Goal: Answer question/provide support: Answer question/provide support

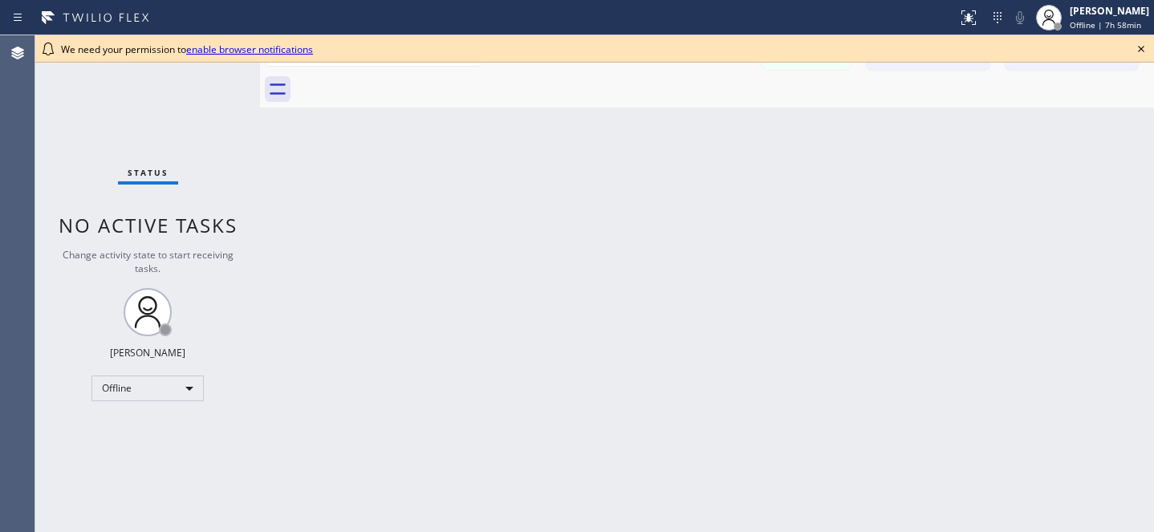
click at [1141, 48] on icon at bounding box center [1141, 49] width 6 height 6
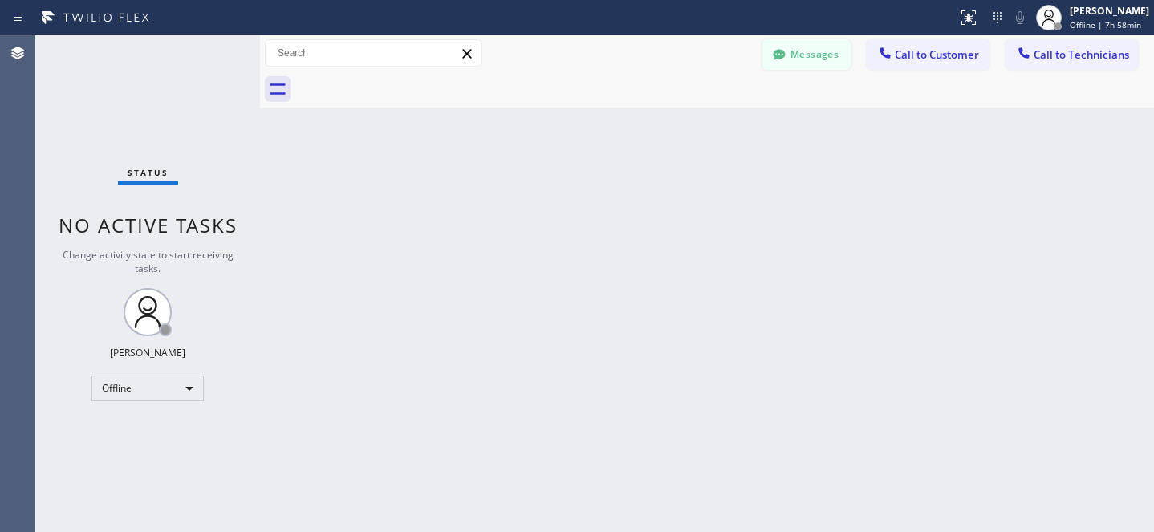
click at [811, 60] on button "Messages" at bounding box center [807, 54] width 88 height 31
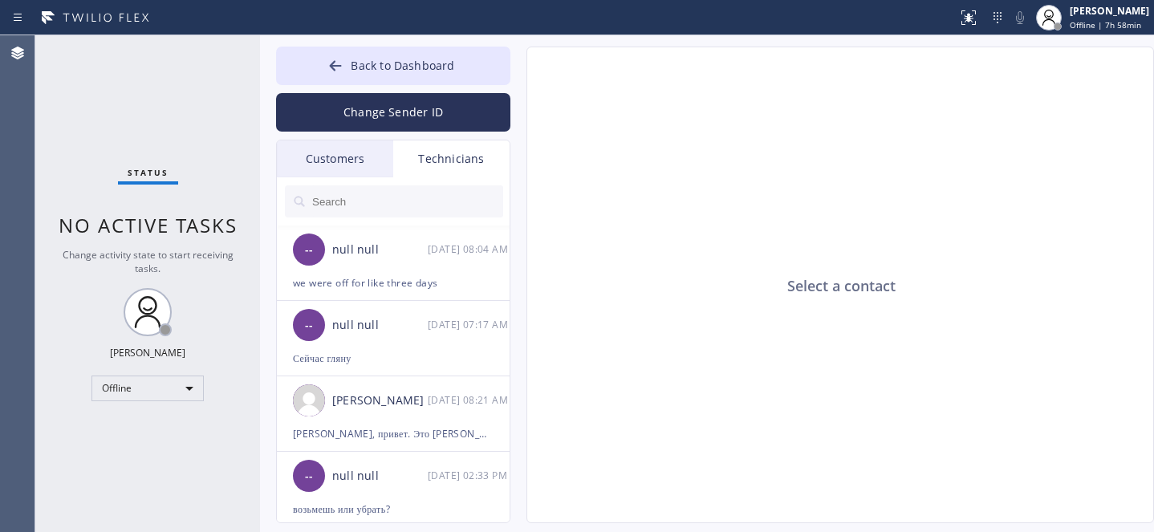
click at [337, 153] on div "Customers" at bounding box center [335, 158] width 116 height 37
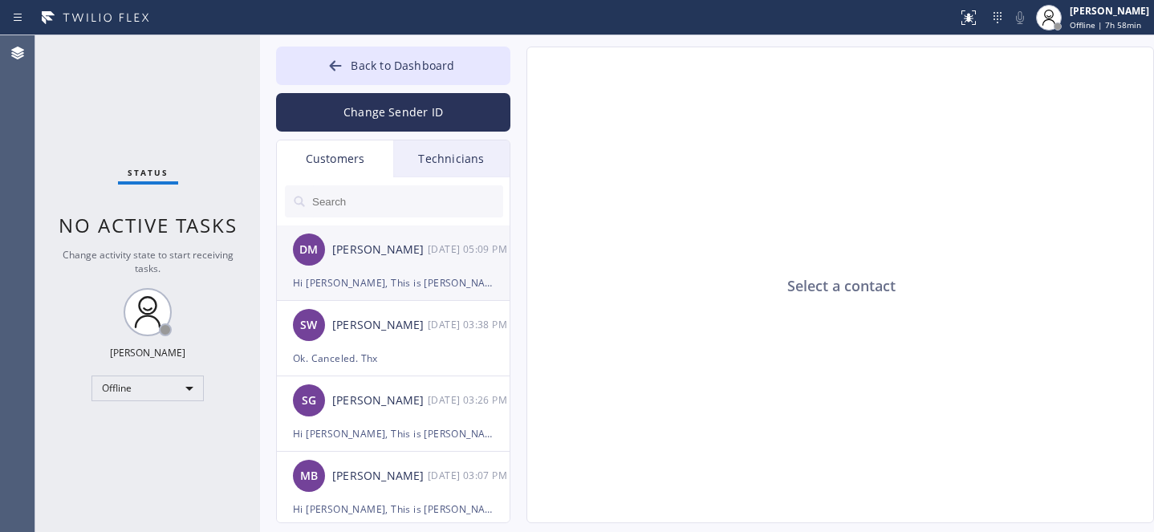
click at [380, 258] on div "[PERSON_NAME]" at bounding box center [380, 250] width 96 height 18
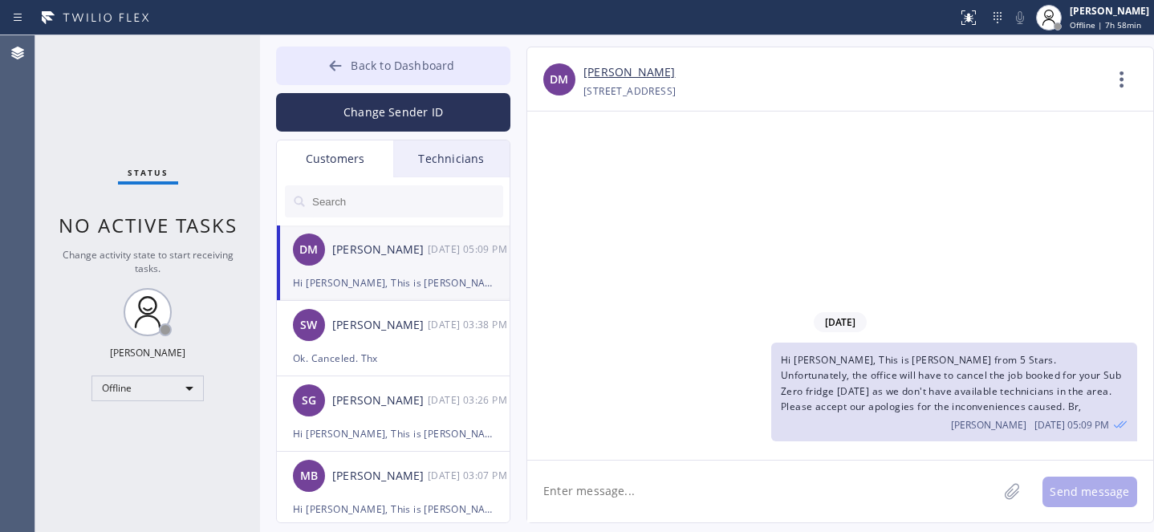
click at [348, 57] on button "Back to Dashboard" at bounding box center [393, 66] width 234 height 39
